Goal: Information Seeking & Learning: Learn about a topic

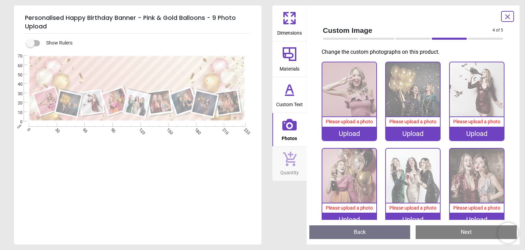
scroll to position [1, 0]
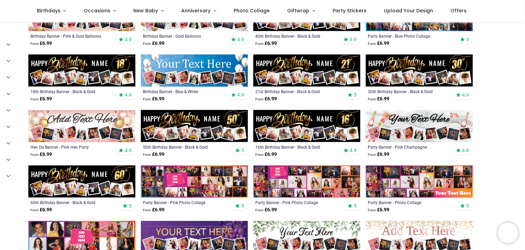
scroll to position [148, 0]
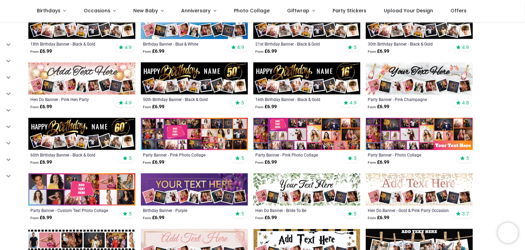
scroll to position [182, 0]
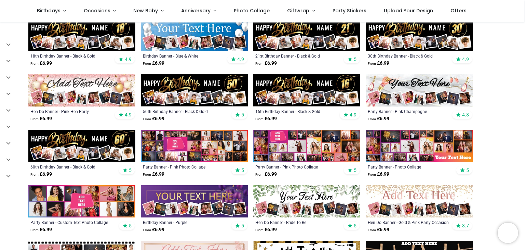
click at [102, 144] on img at bounding box center [81, 146] width 107 height 32
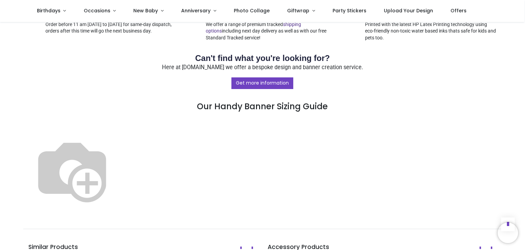
scroll to position [314, 0]
click at [521, 133] on div "Shop Womens Birthday Personalised Happy 60th Birthday Banner - Black & Gold - C…" at bounding box center [262, 23] width 525 height 631
click at [272, 80] on link "Get more information" at bounding box center [262, 83] width 62 height 12
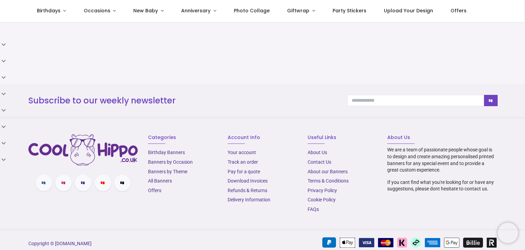
scroll to position [272, 0]
click at [313, 205] on link "FAQs" at bounding box center [313, 207] width 11 height 5
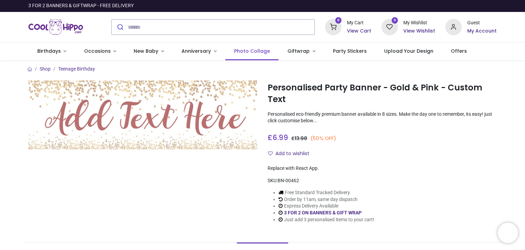
click at [252, 47] on link "Photo Collage" at bounding box center [251, 51] width 53 height 18
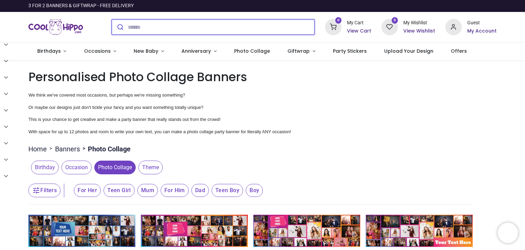
click at [140, 31] on input "search" at bounding box center [221, 26] width 187 height 15
type input "****"
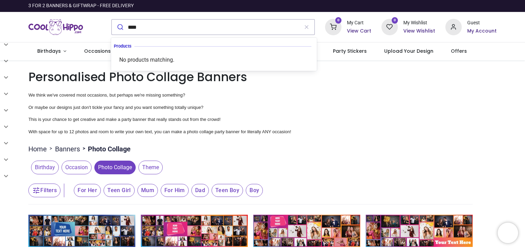
click at [404, 104] on p "Or maybe our designs just don't tickle your fancy and you want something totall…" at bounding box center [262, 107] width 468 height 7
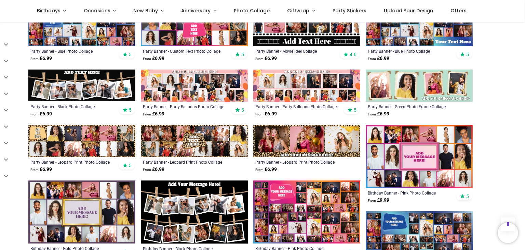
scroll to position [436, 0]
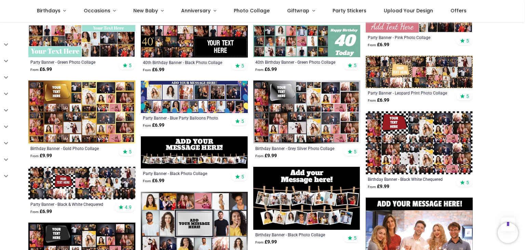
scroll to position [918, 0]
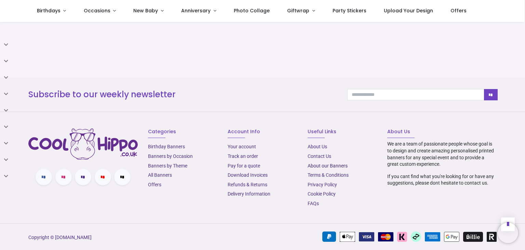
click at [339, 163] on link "About our Banners" at bounding box center [328, 165] width 40 height 5
